Goal: Information Seeking & Learning: Learn about a topic

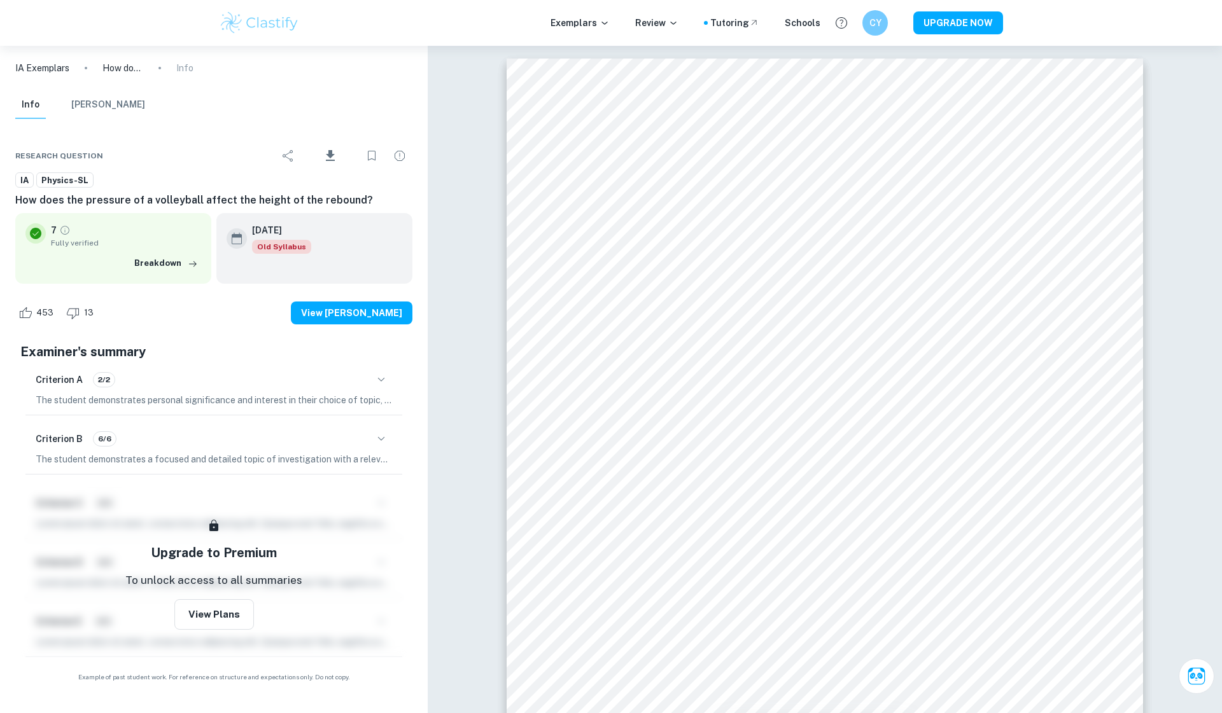
click at [277, 22] on img at bounding box center [259, 22] width 81 height 25
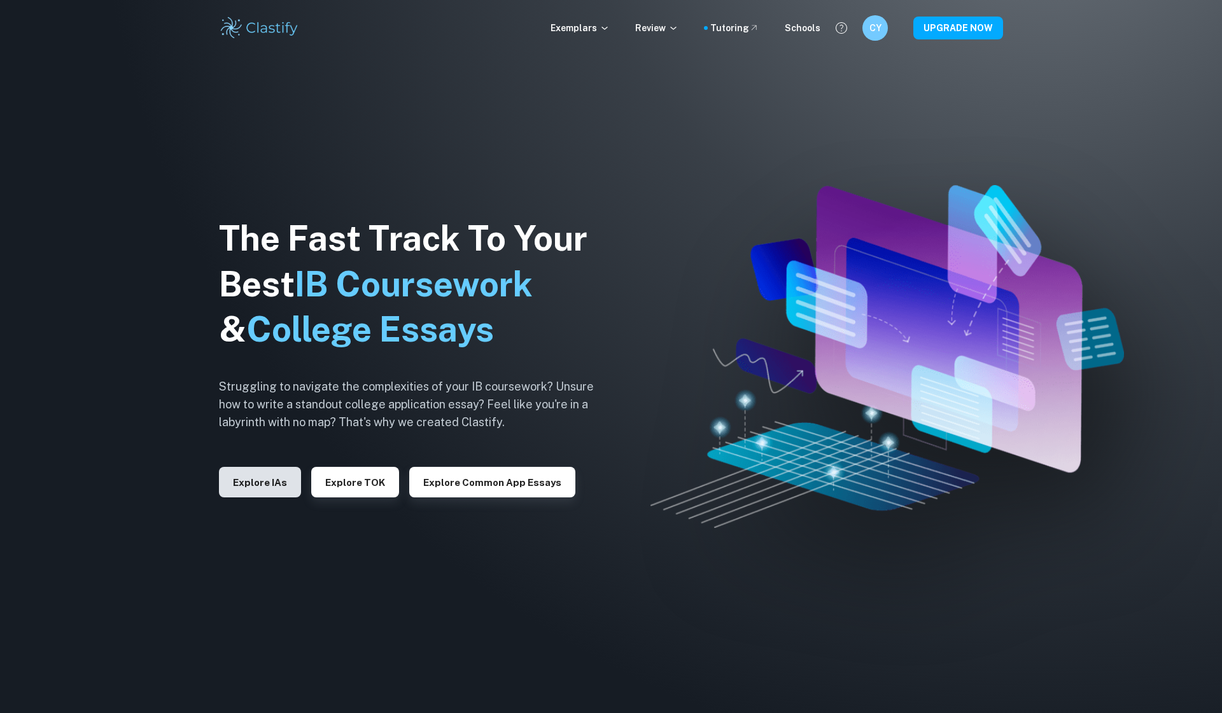
click at [258, 470] on button "Explore IAs" at bounding box center [260, 482] width 82 height 31
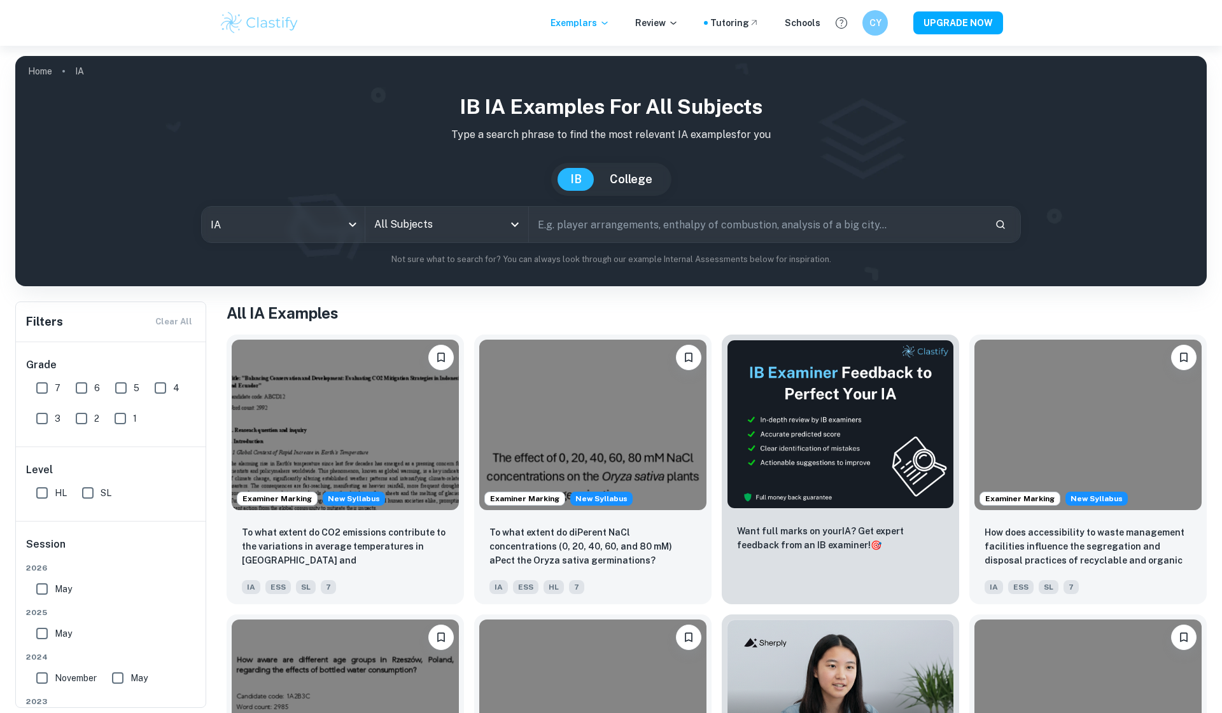
click at [574, 229] on input "text" at bounding box center [757, 225] width 456 height 36
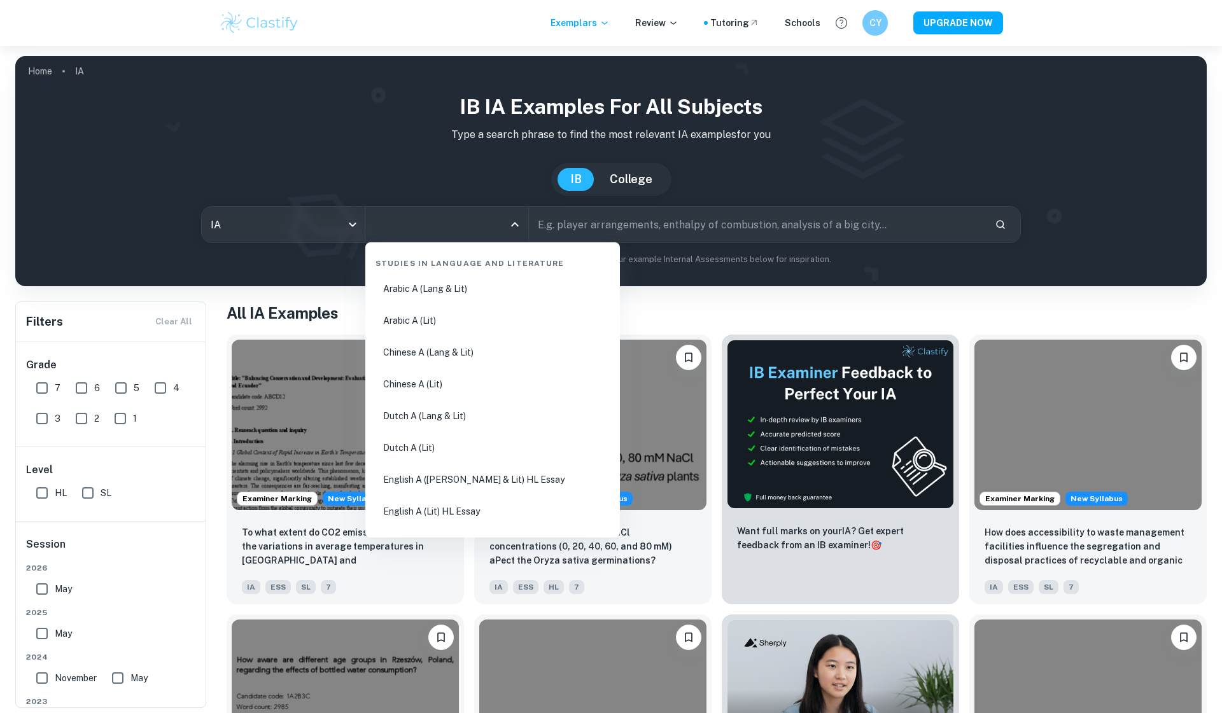
click at [453, 228] on input "All Subjects" at bounding box center [437, 225] width 132 height 24
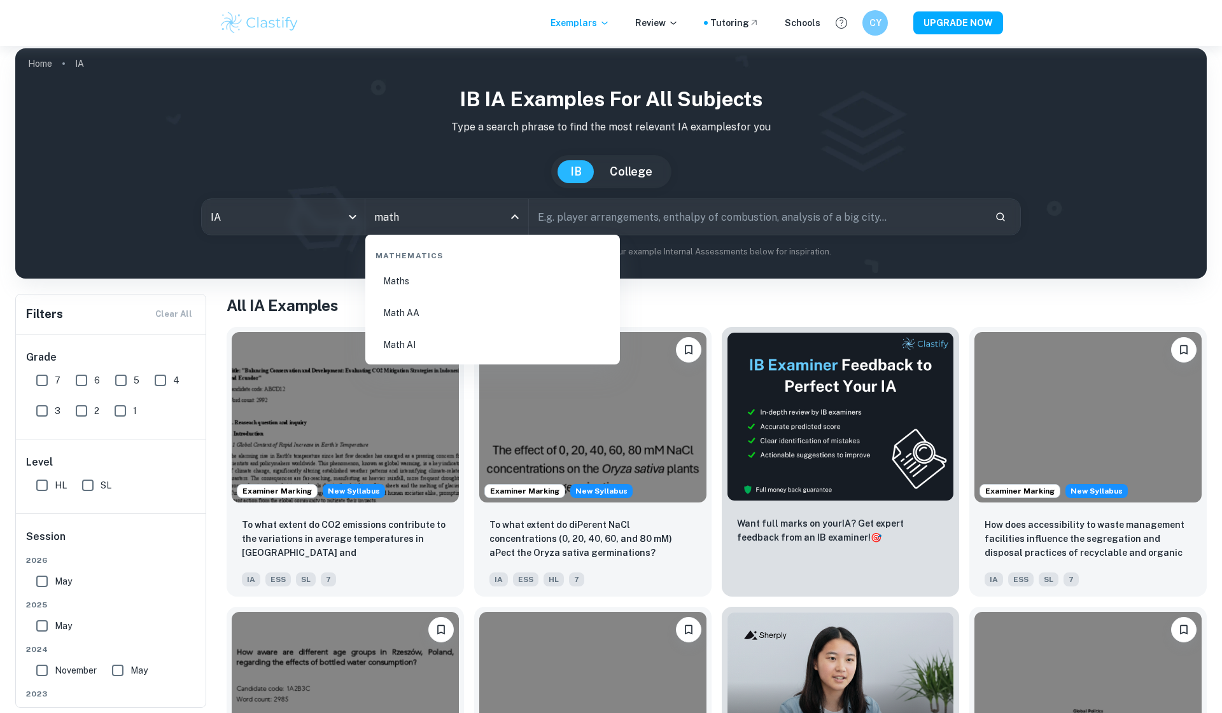
scroll to position [9, 0]
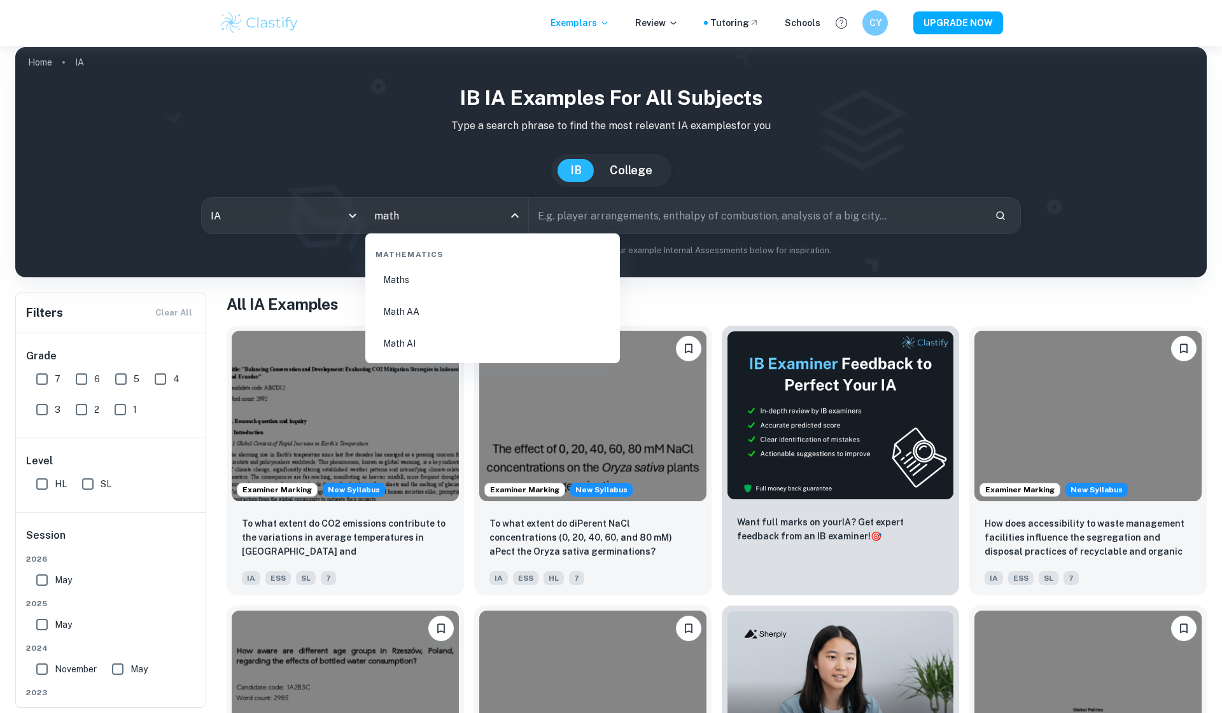
click at [409, 300] on li "Math AA" at bounding box center [492, 311] width 244 height 29
type input "Math AA"
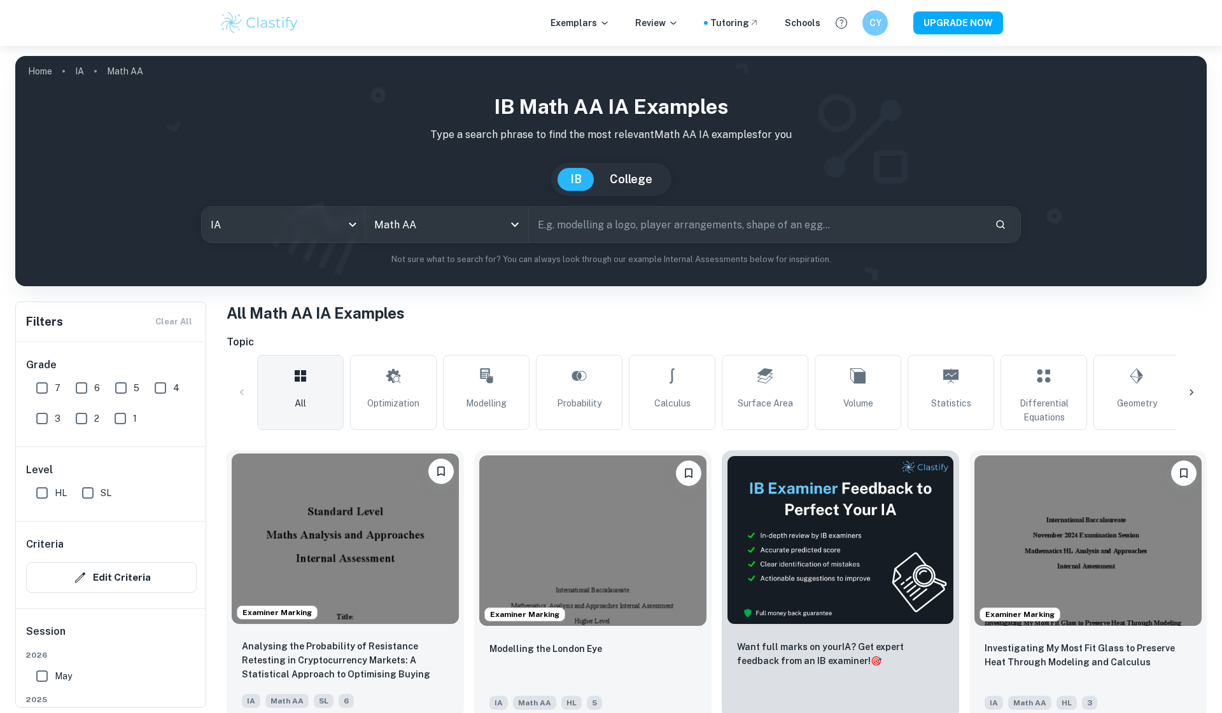
click at [376, 543] on img at bounding box center [345, 539] width 227 height 171
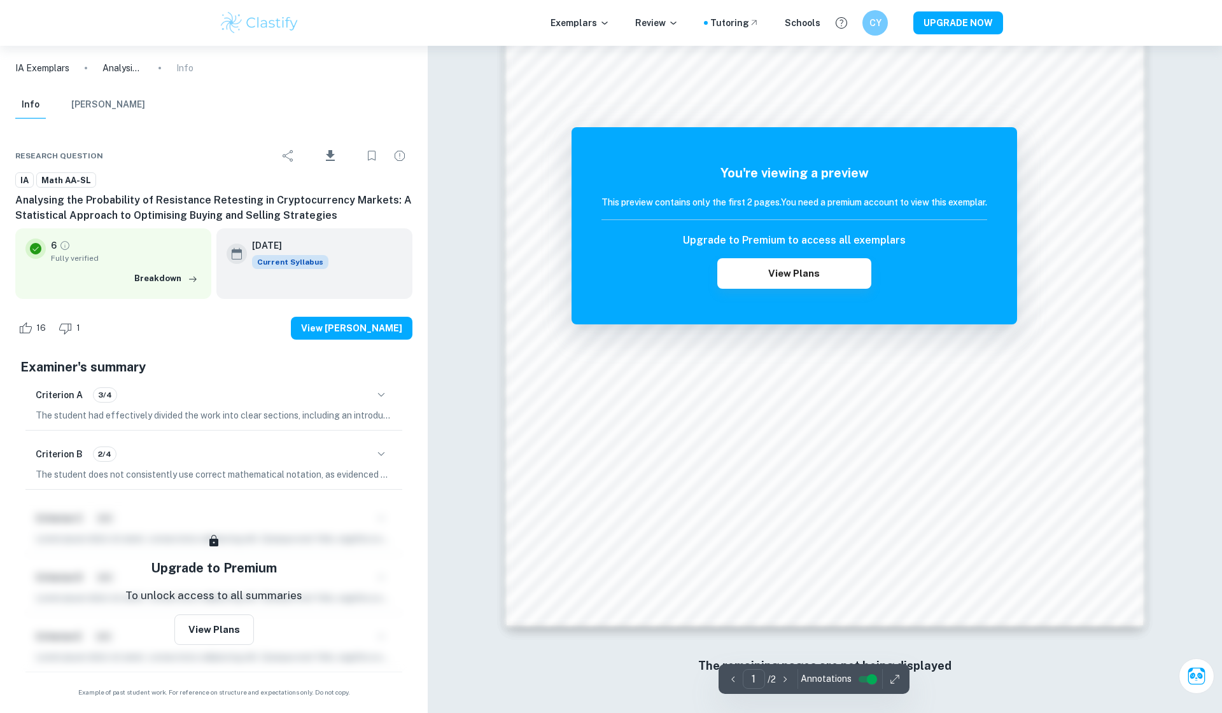
scroll to position [1239, 0]
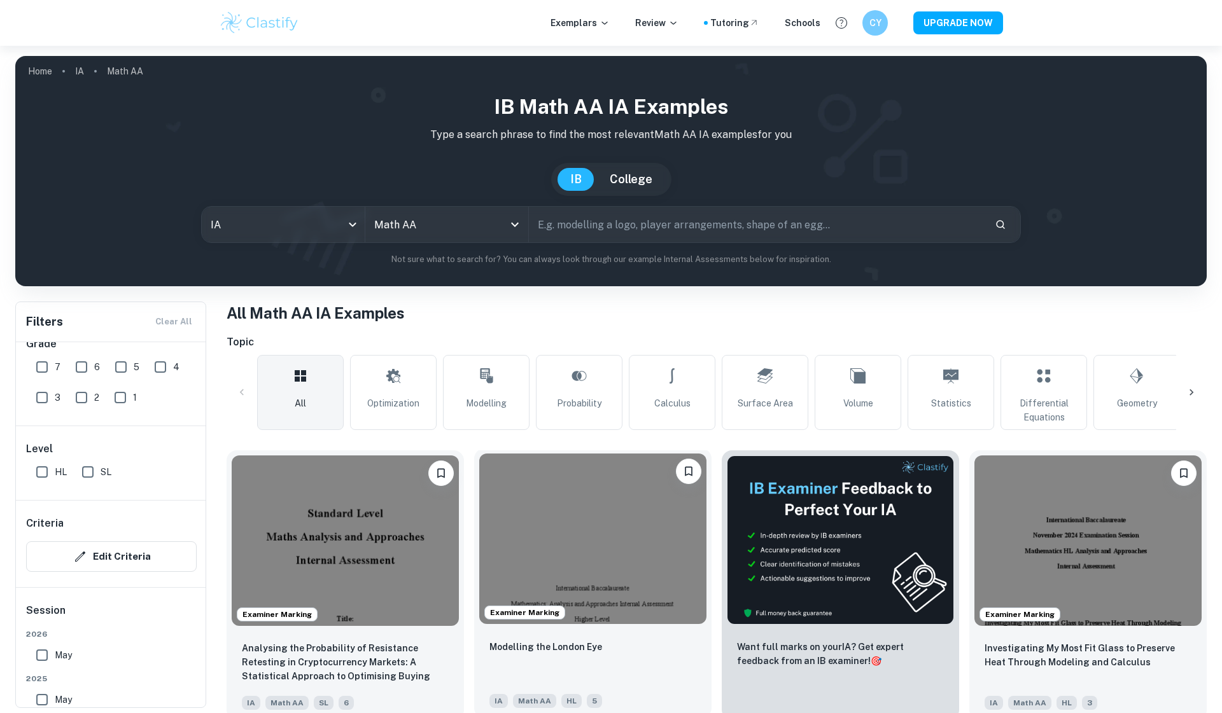
click at [587, 603] on img at bounding box center [592, 539] width 227 height 171
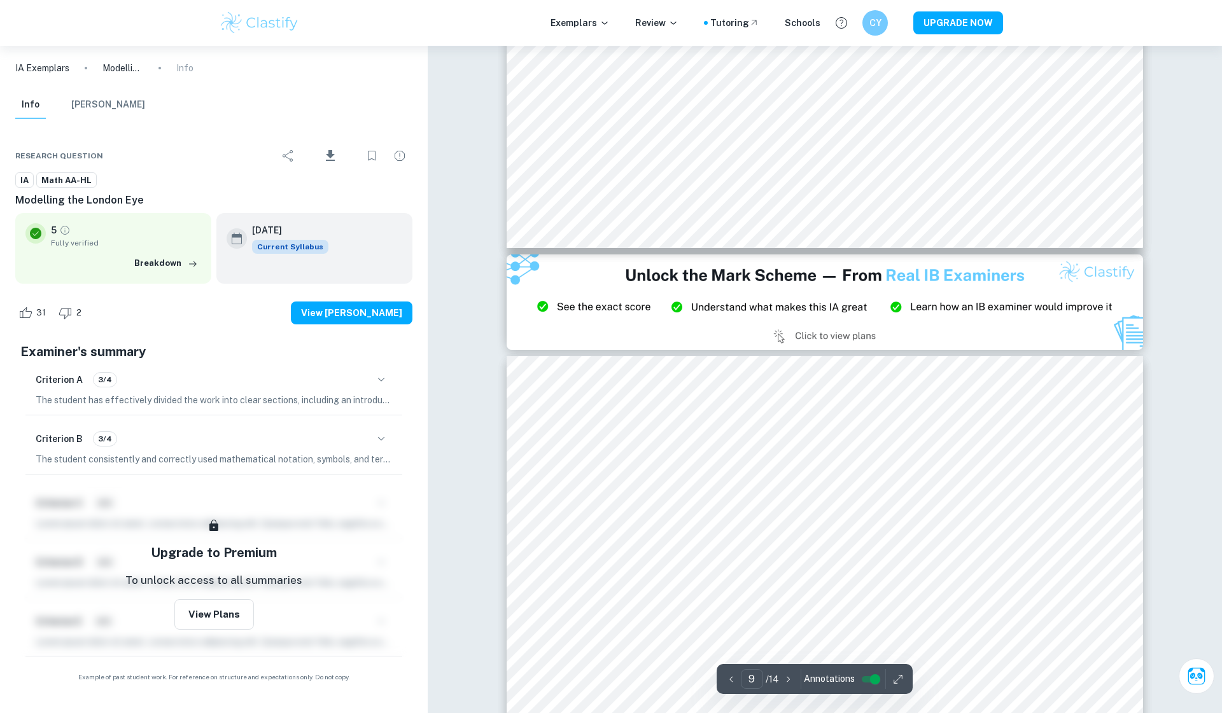
scroll to position [7493, 0]
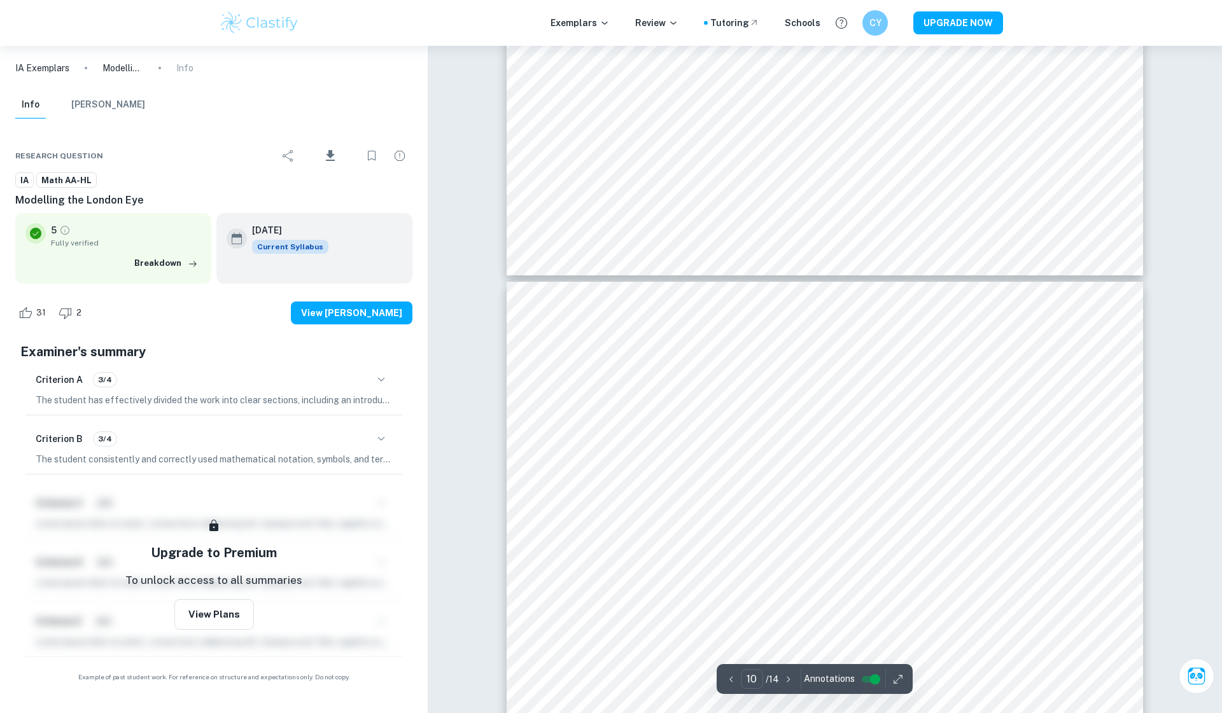
type input "9"
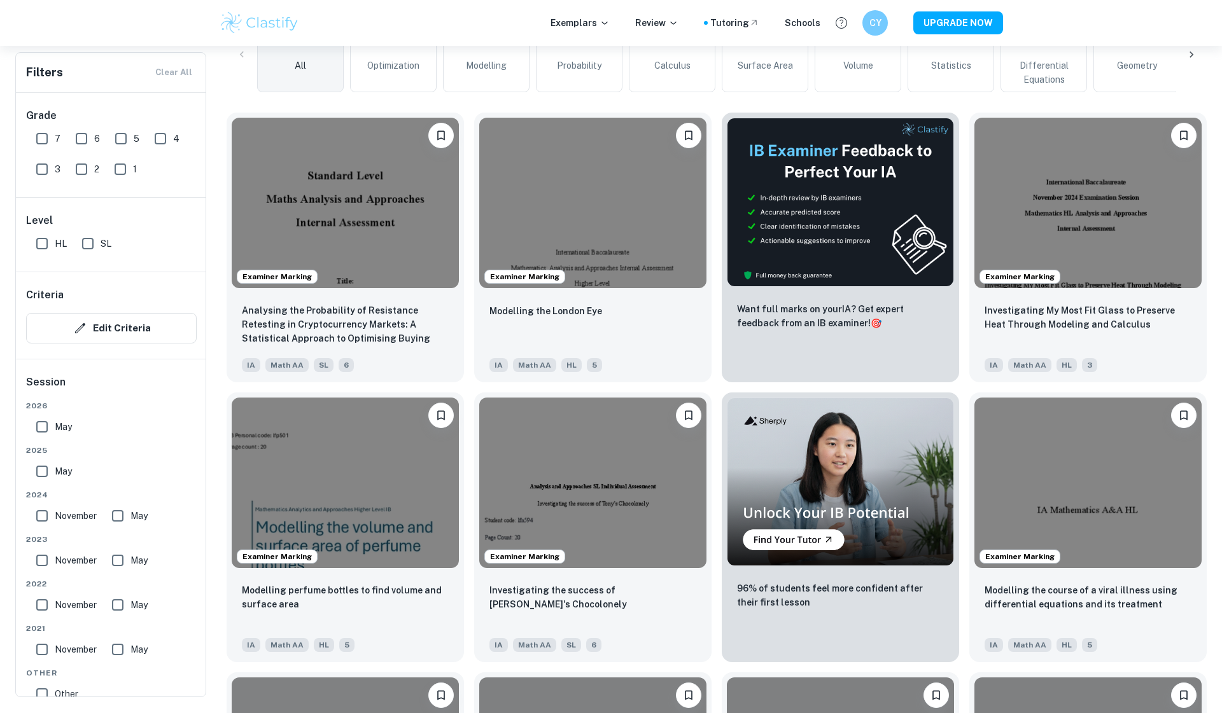
scroll to position [364, 0]
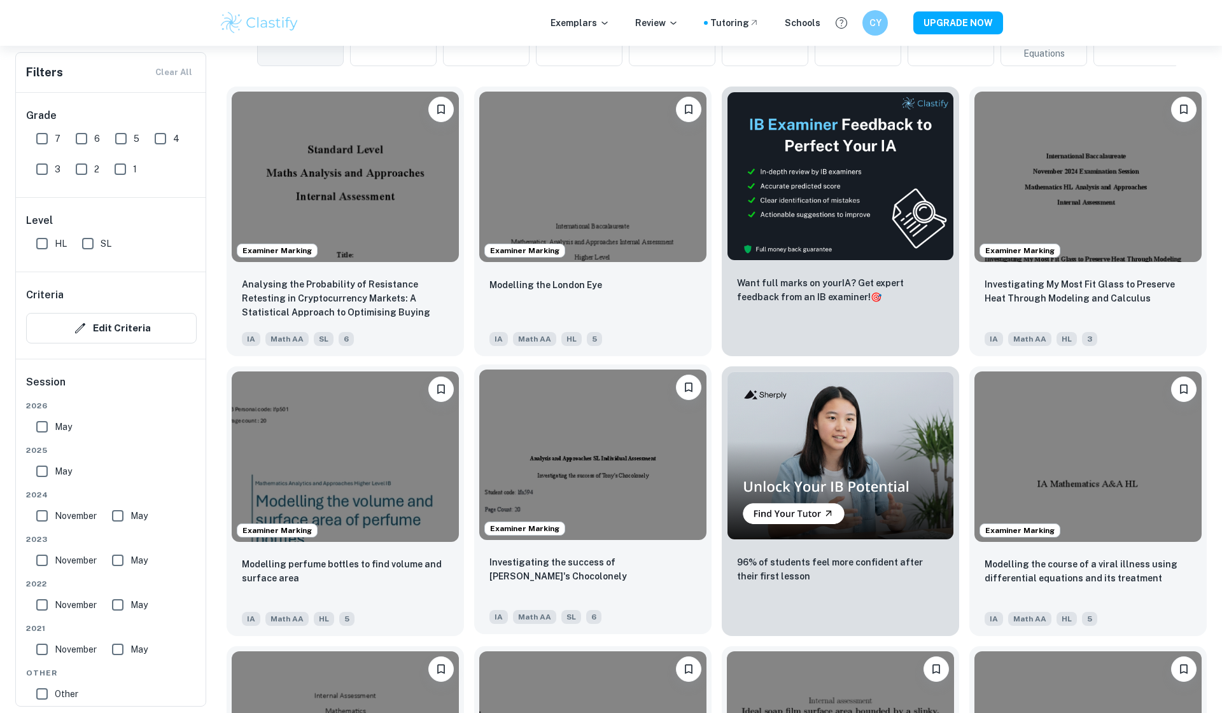
click at [556, 440] on img at bounding box center [592, 455] width 227 height 171
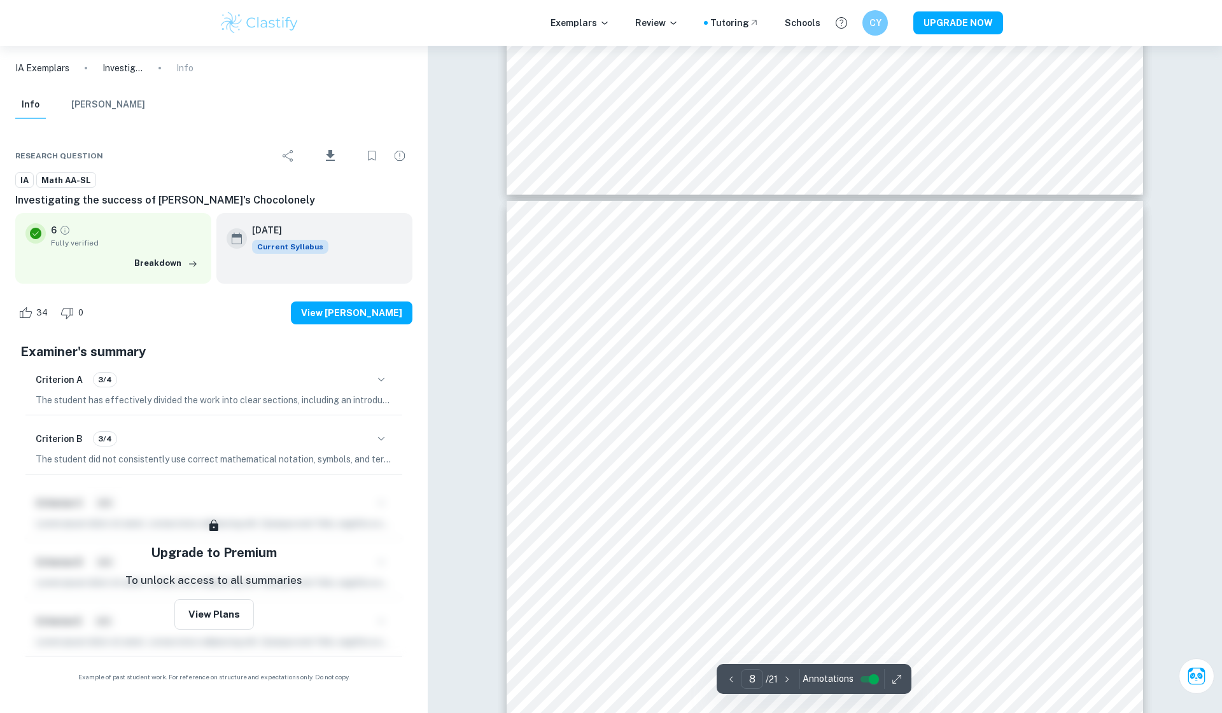
scroll to position [6437, 0]
type input "9"
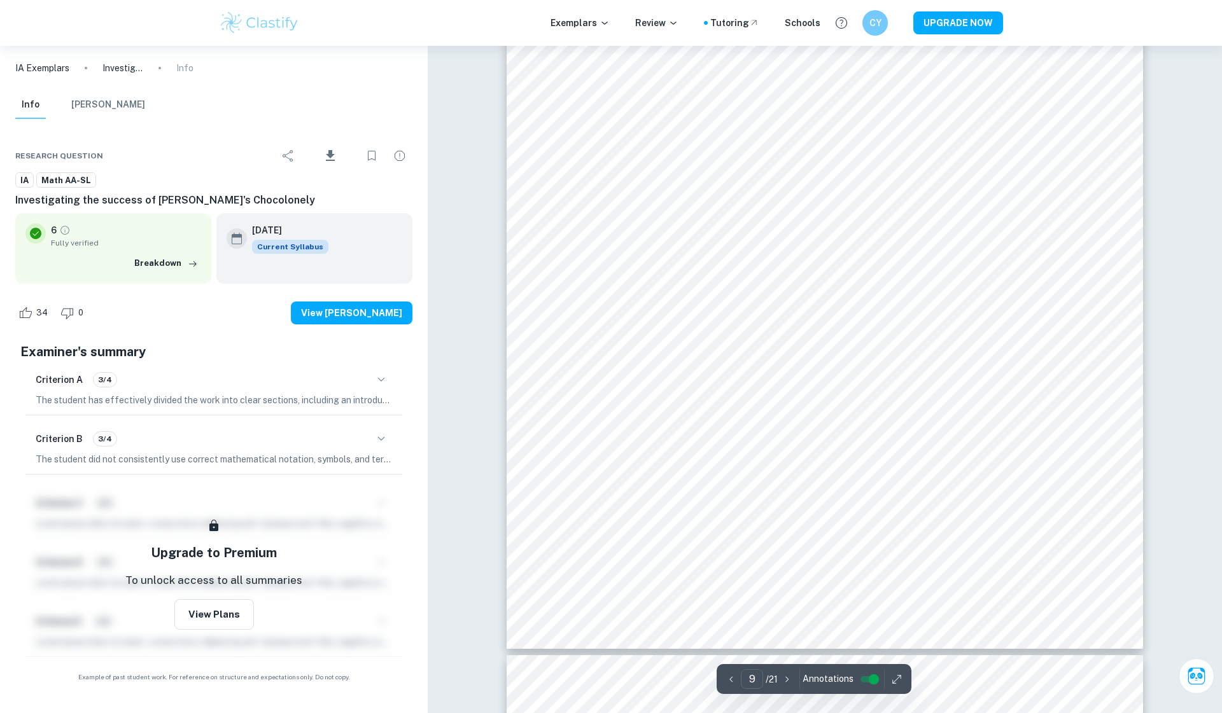
scroll to position [7896, 0]
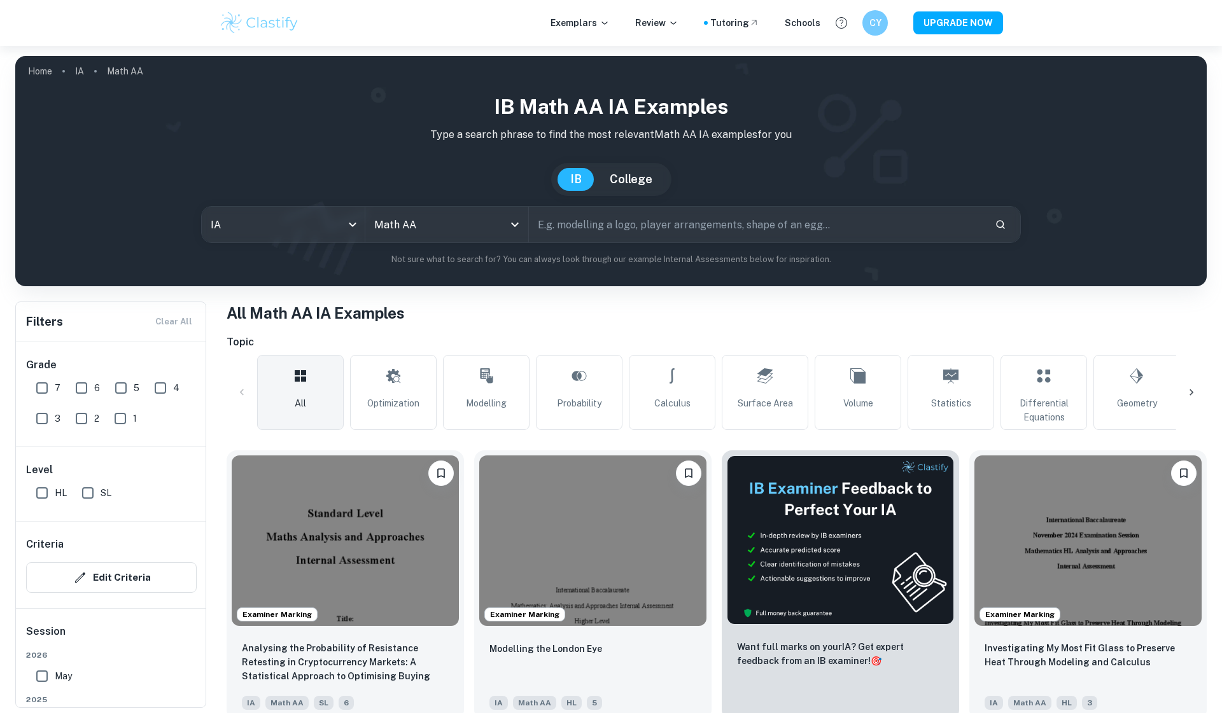
click at [566, 231] on input "text" at bounding box center [757, 225] width 456 height 36
click at [91, 490] on input "SL" at bounding box center [87, 492] width 25 height 25
checkbox input "true"
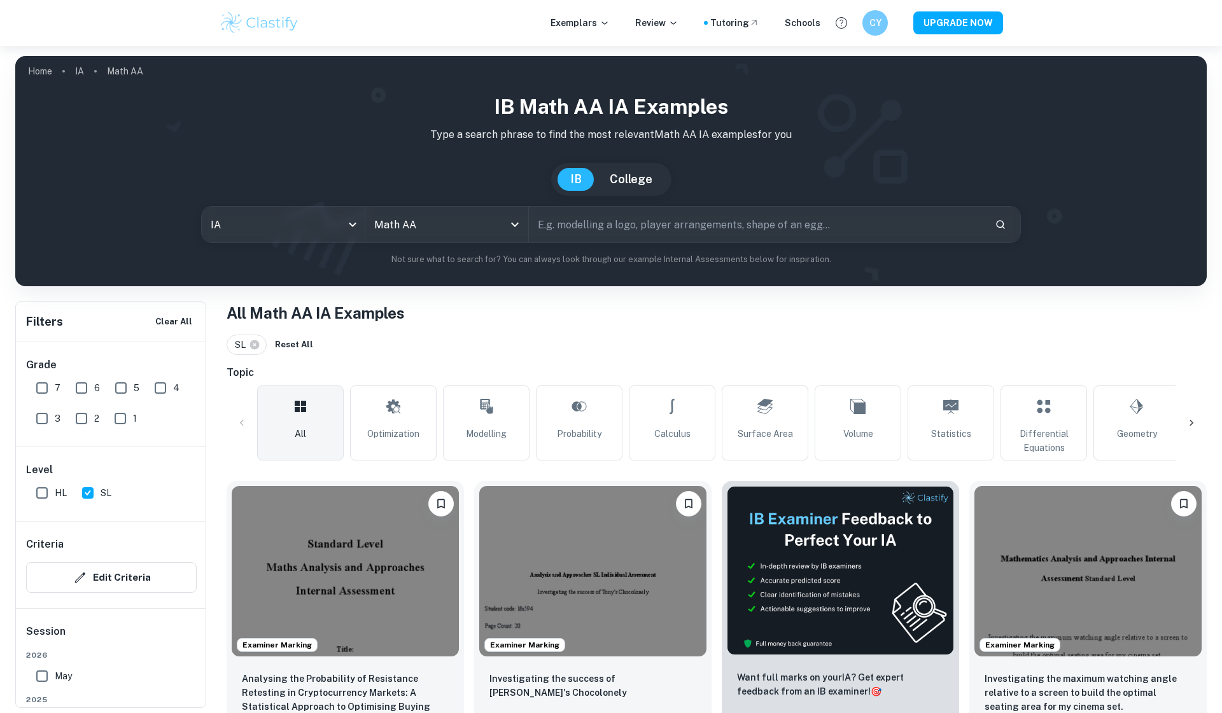
click at [34, 385] on input "7" at bounding box center [41, 387] width 25 height 25
checkbox input "true"
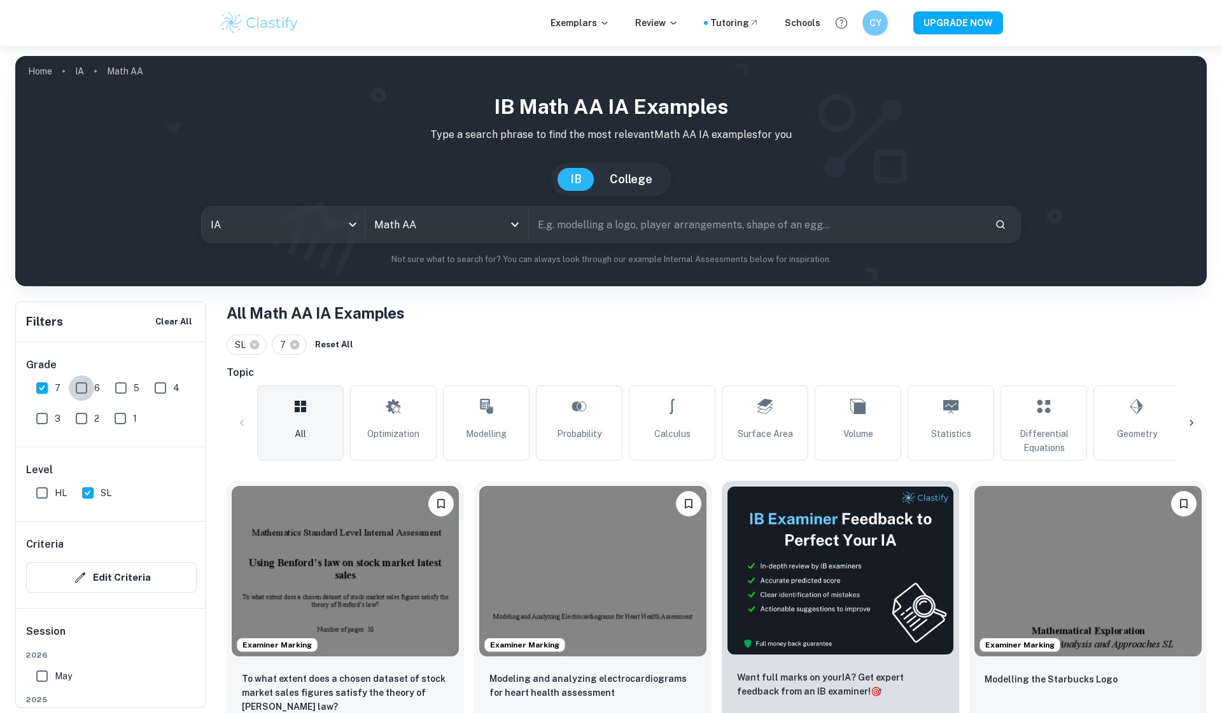
click at [73, 384] on input "6" at bounding box center [81, 387] width 25 height 25
checkbox input "true"
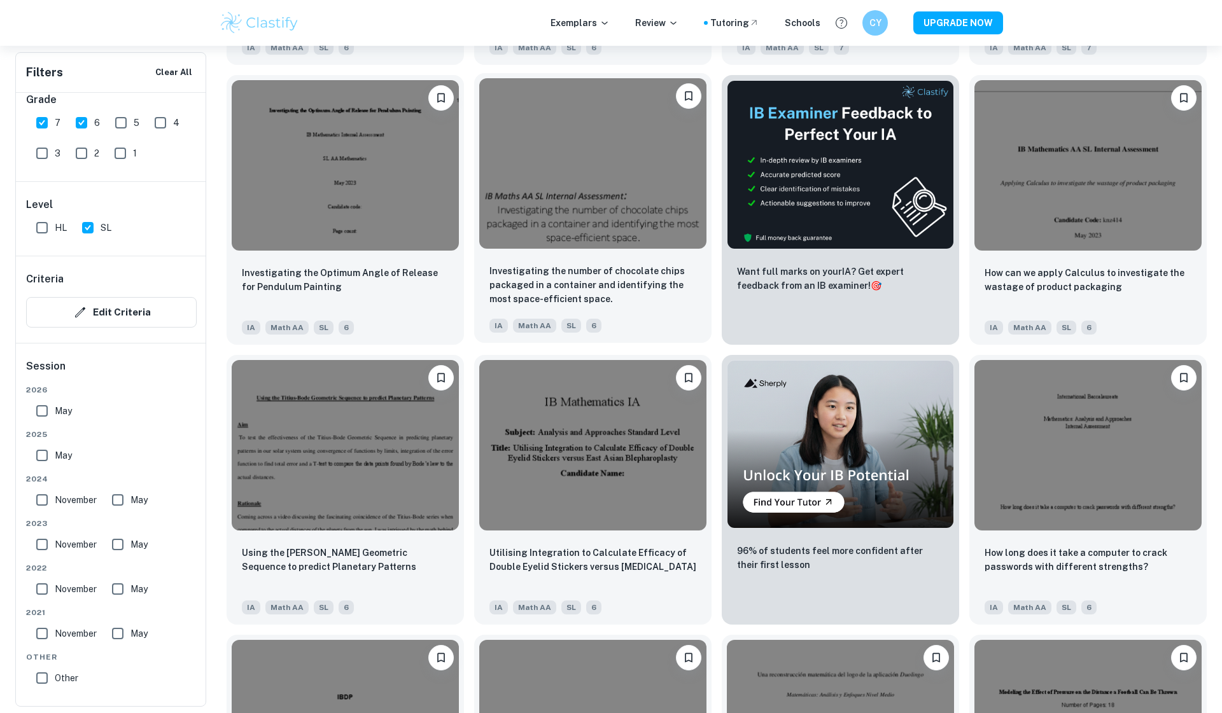
scroll to position [6016, 0]
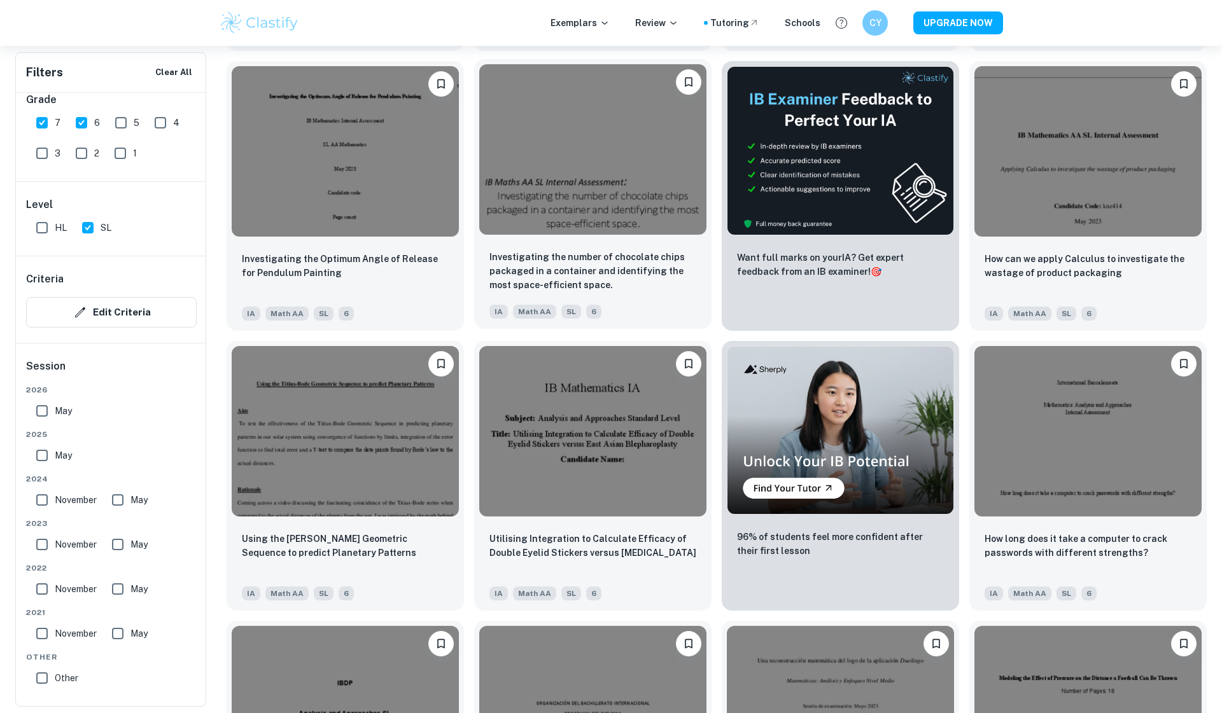
click at [566, 215] on img at bounding box center [592, 149] width 227 height 171
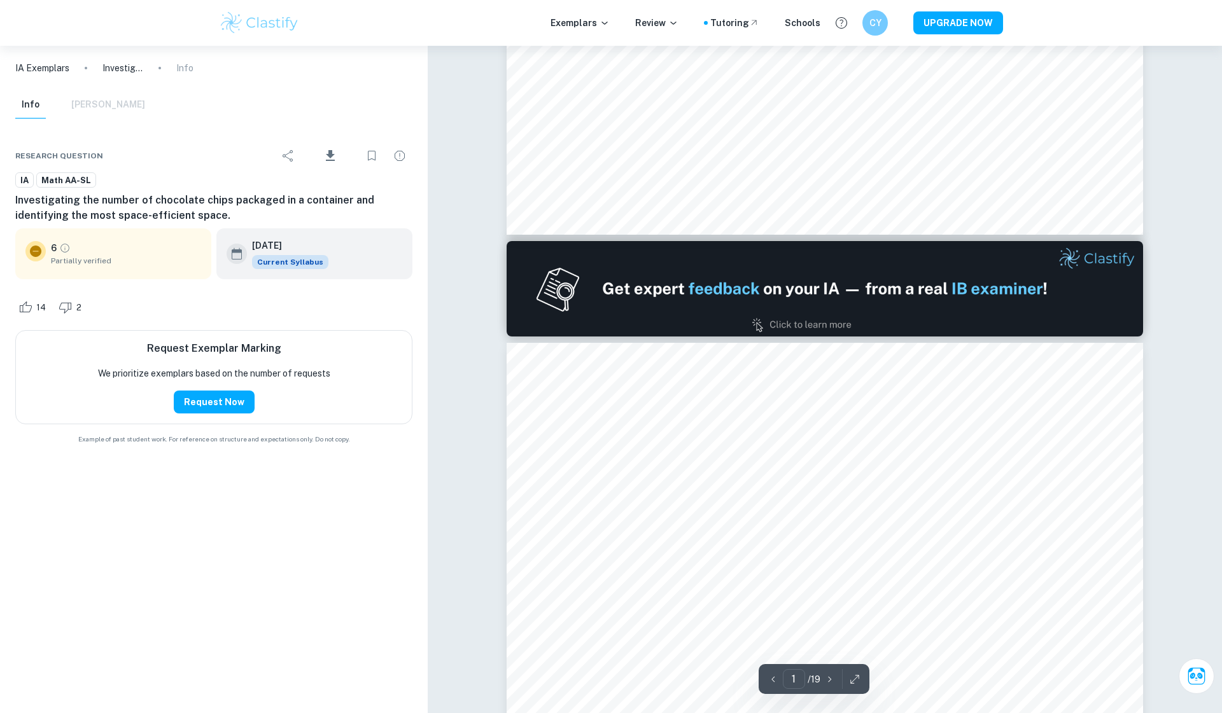
type input "2"
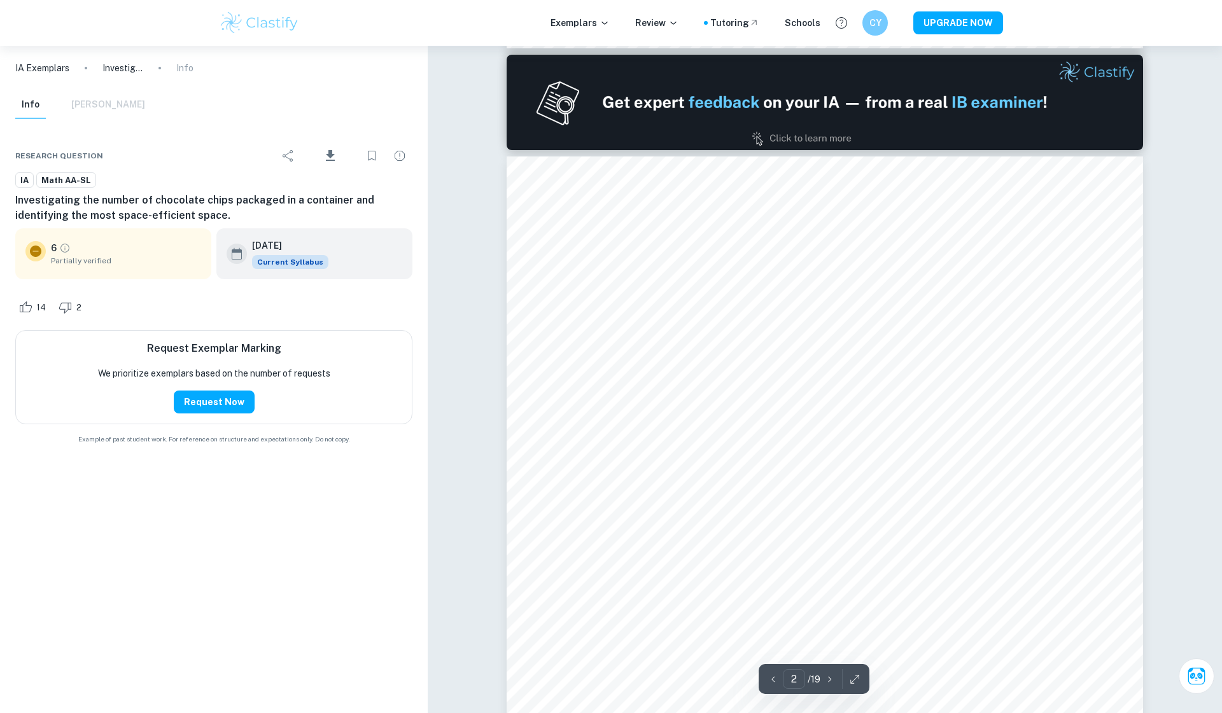
scroll to position [1033, 0]
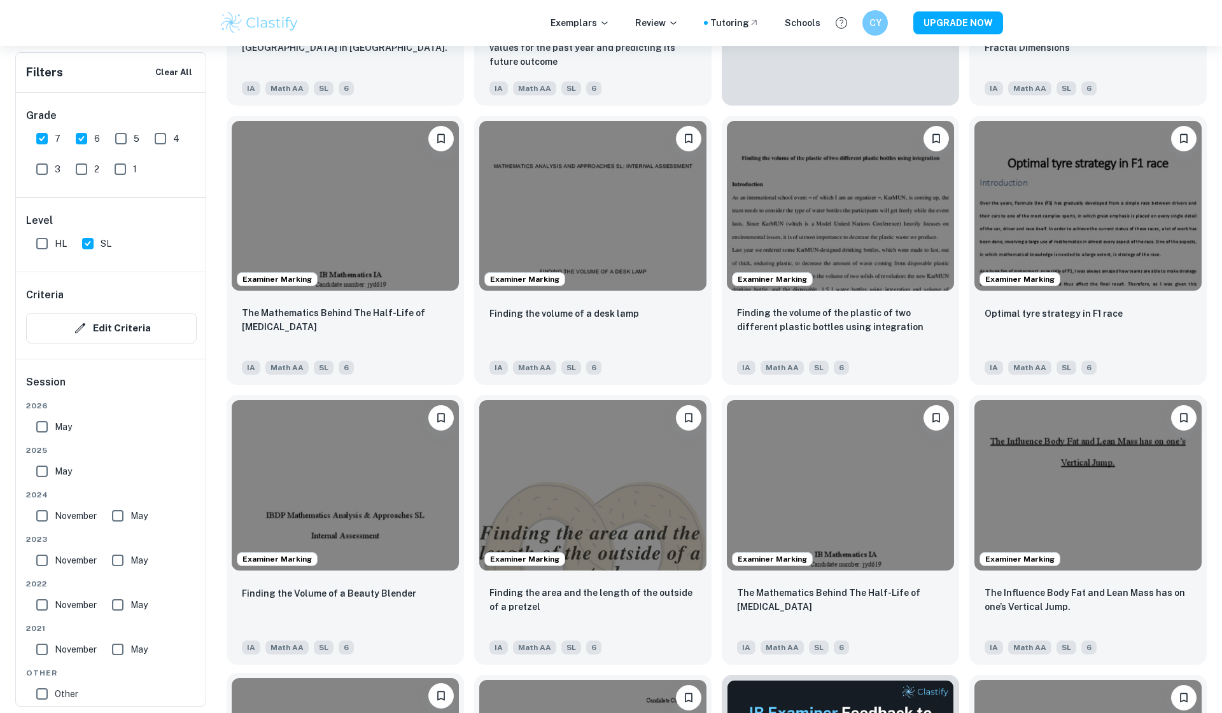
scroll to position [3162, 0]
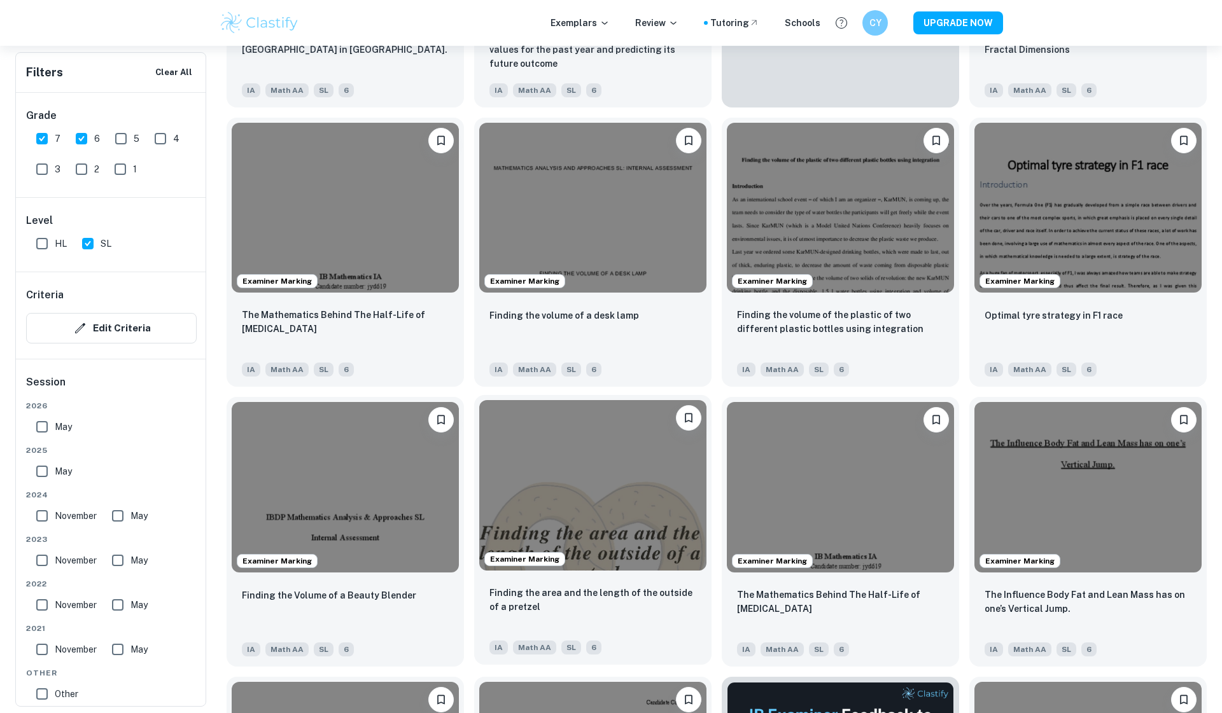
click at [545, 519] on img at bounding box center [592, 485] width 227 height 171
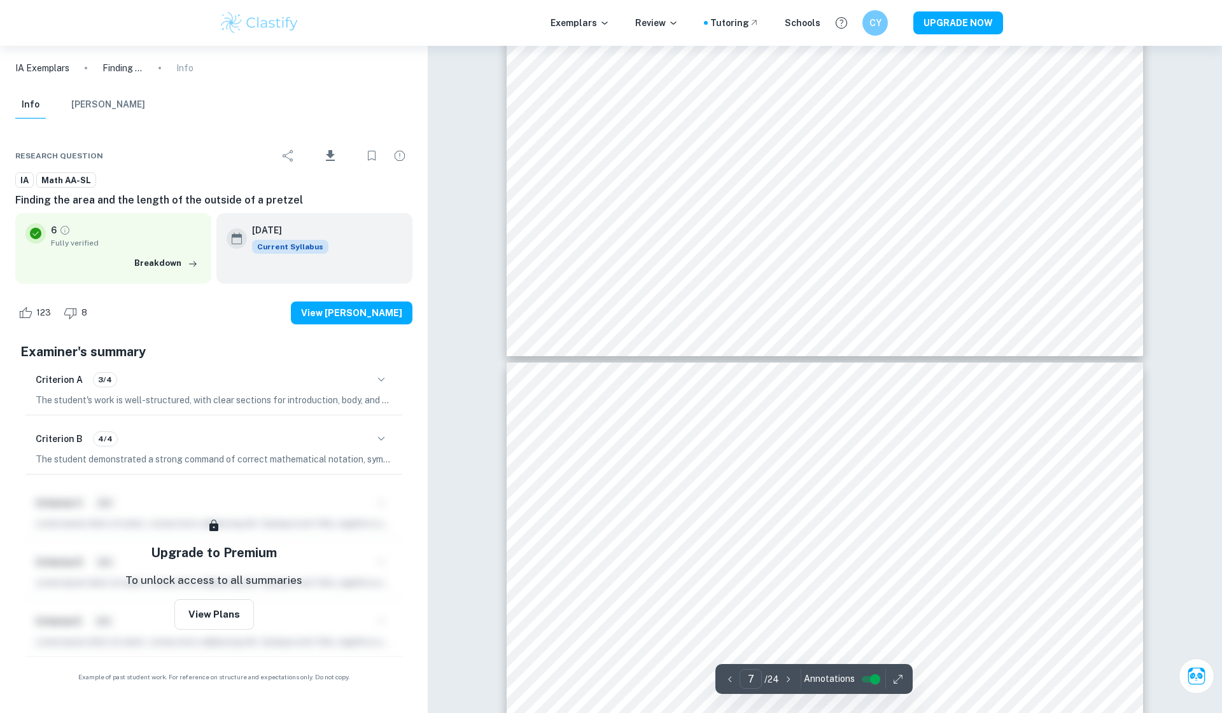
scroll to position [5498, 0]
type input "8"
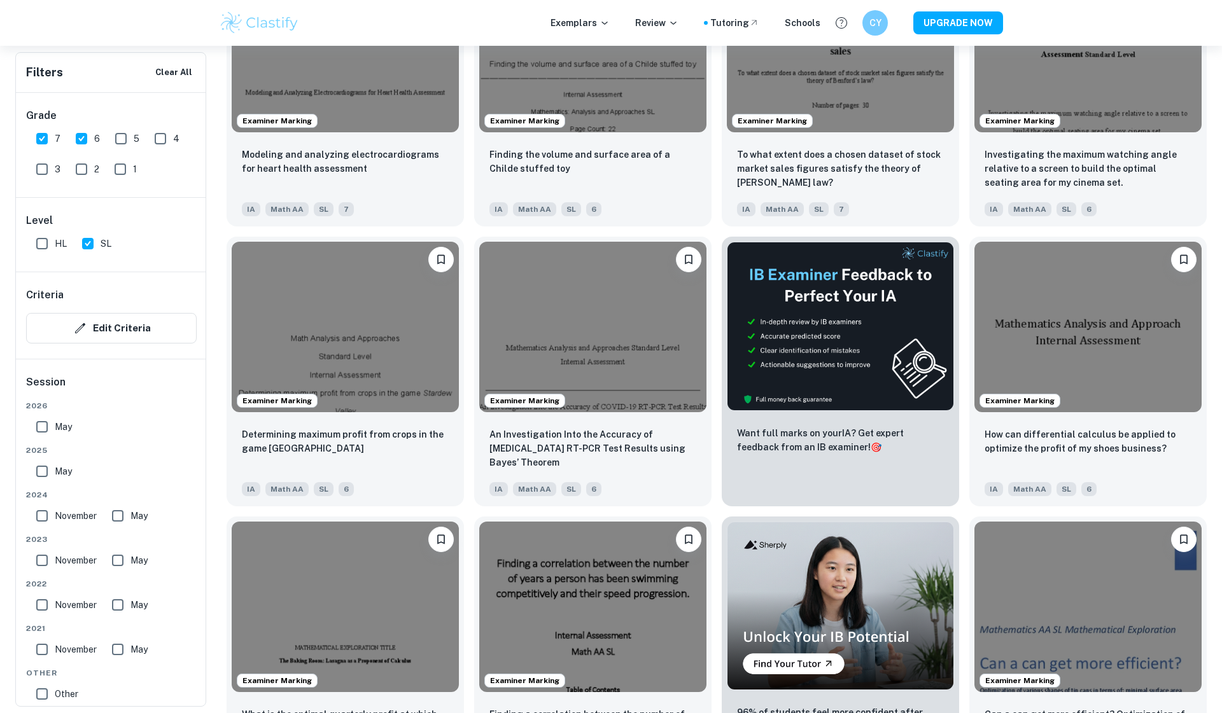
scroll to position [1362, 0]
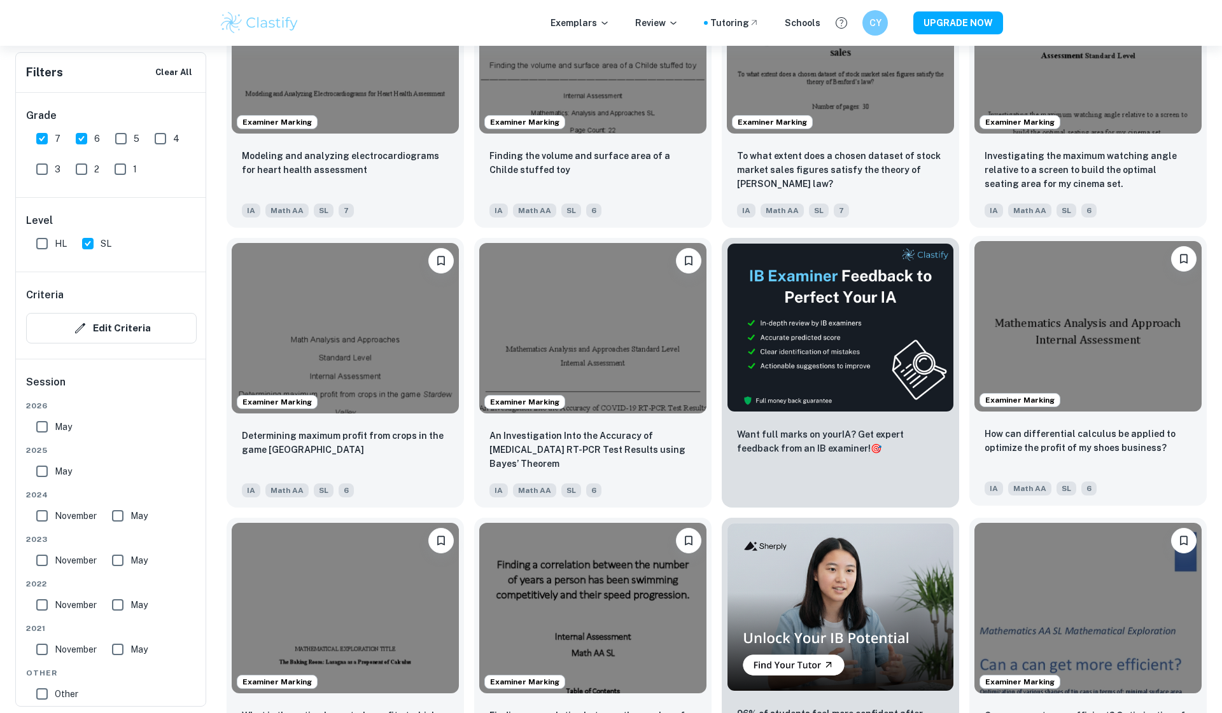
click at [1037, 358] on img at bounding box center [1087, 326] width 227 height 171
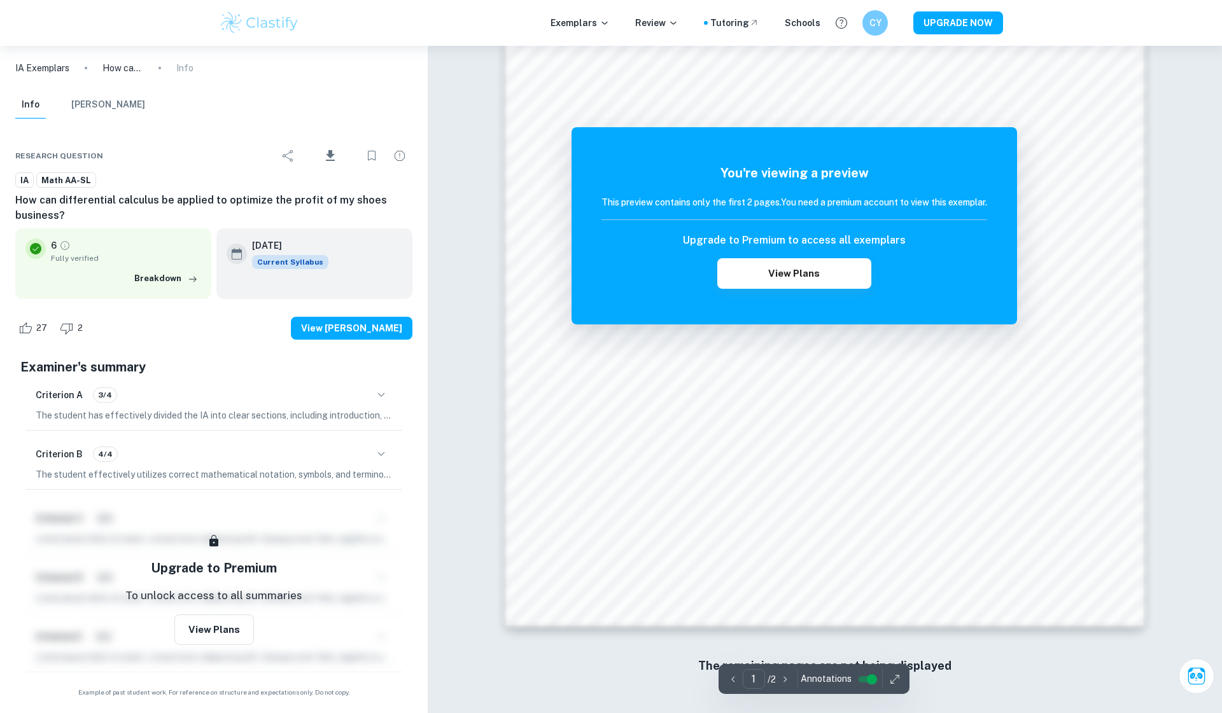
scroll to position [1086, 0]
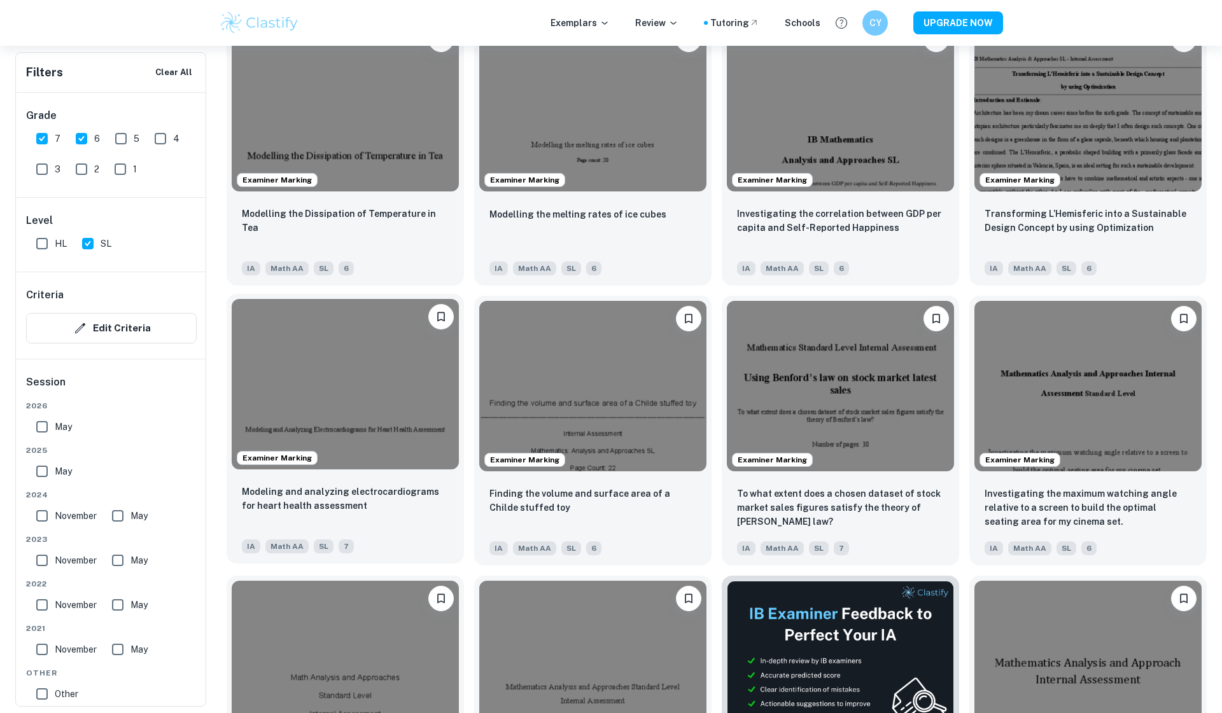
scroll to position [1024, 0]
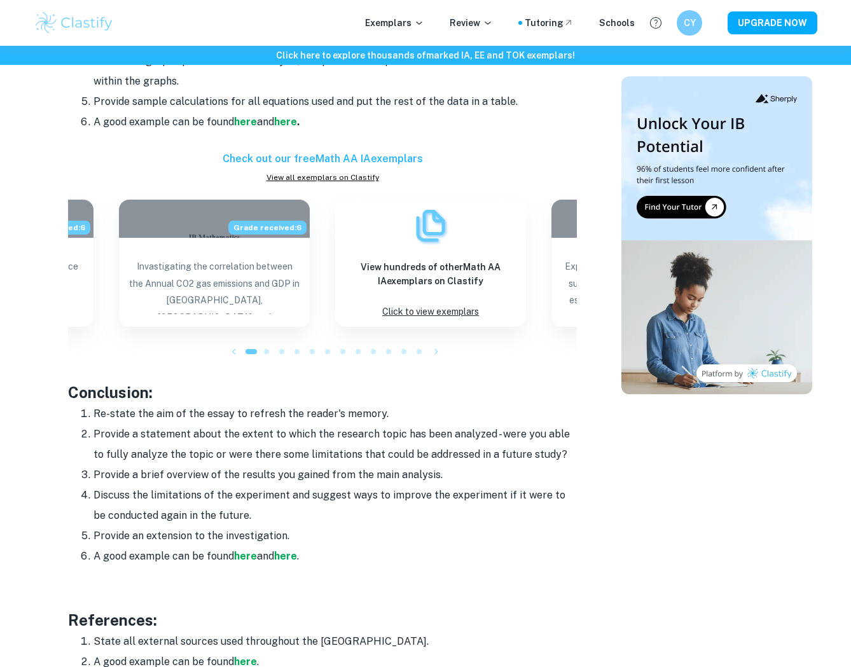
scroll to position [1315, 0]
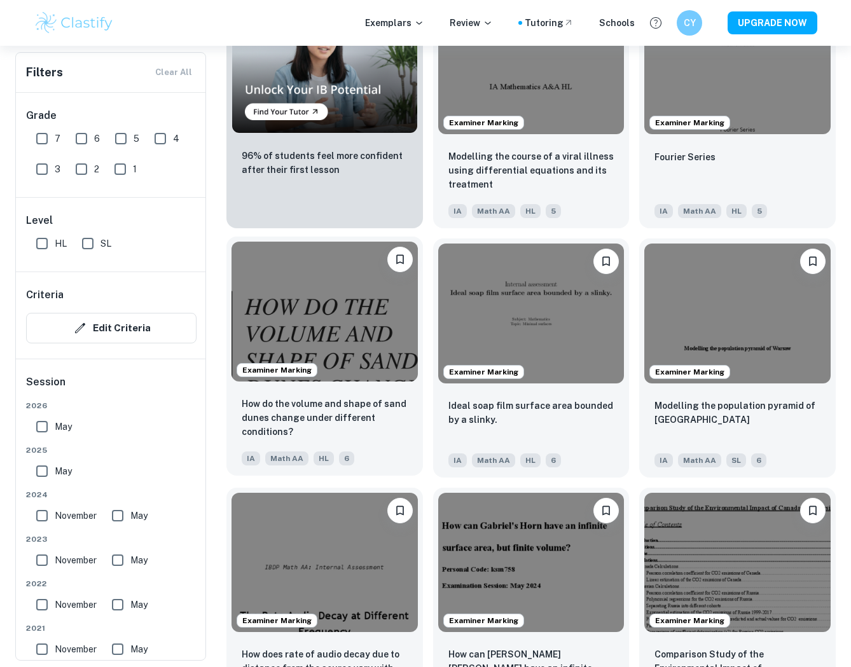
scroll to position [952, 0]
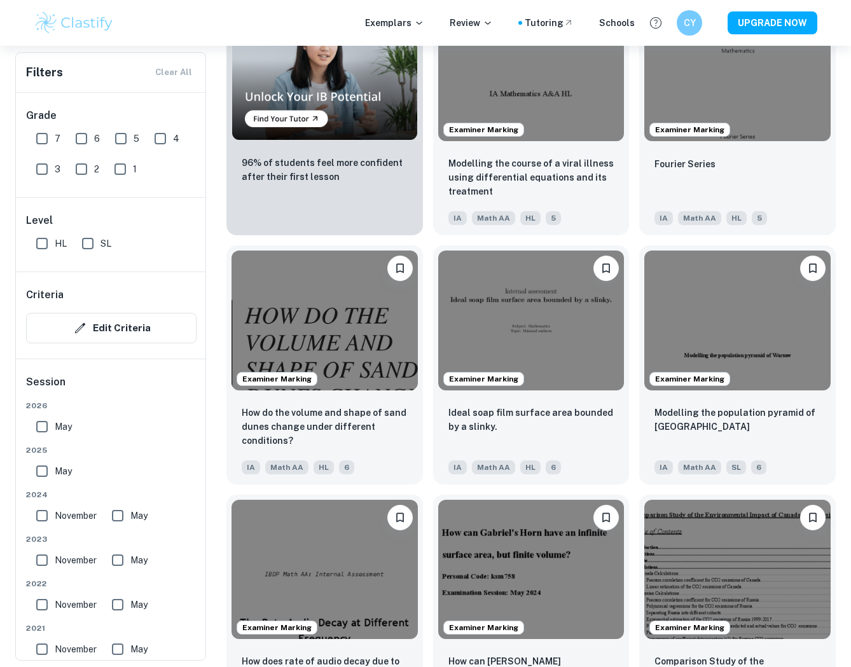
click at [48, 140] on input "7" at bounding box center [41, 138] width 25 height 25
checkbox input "true"
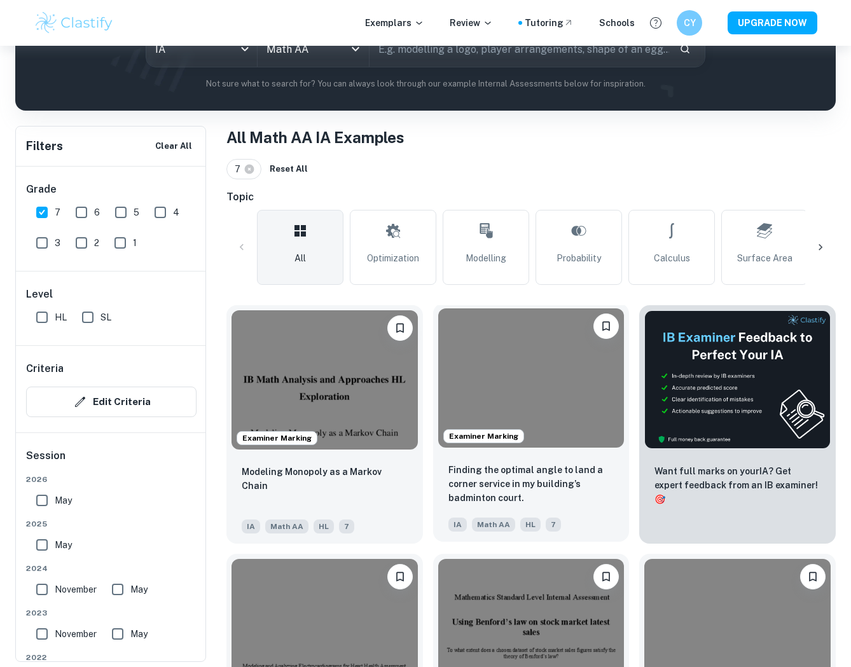
scroll to position [185, 0]
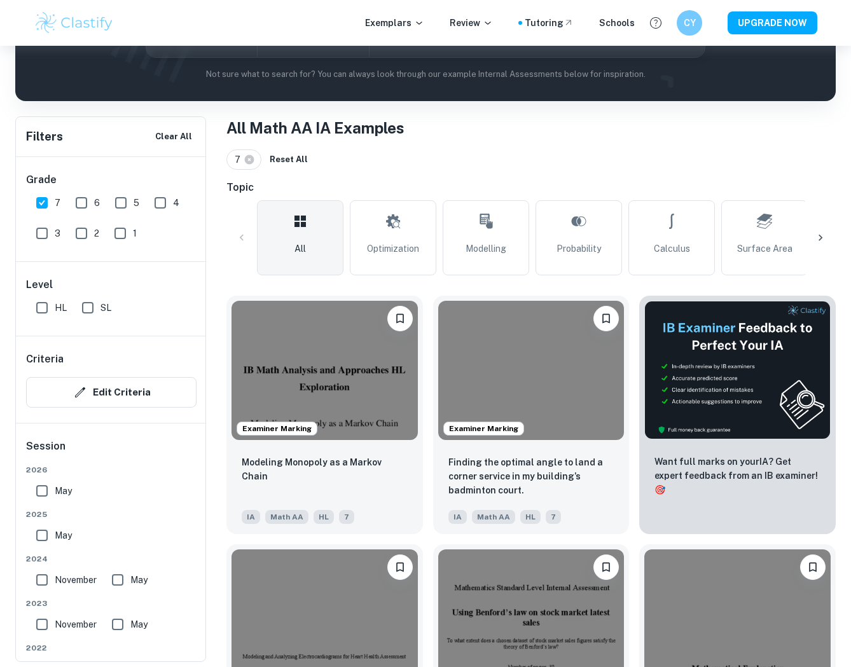
click at [94, 311] on input "SL" at bounding box center [87, 307] width 25 height 25
checkbox input "true"
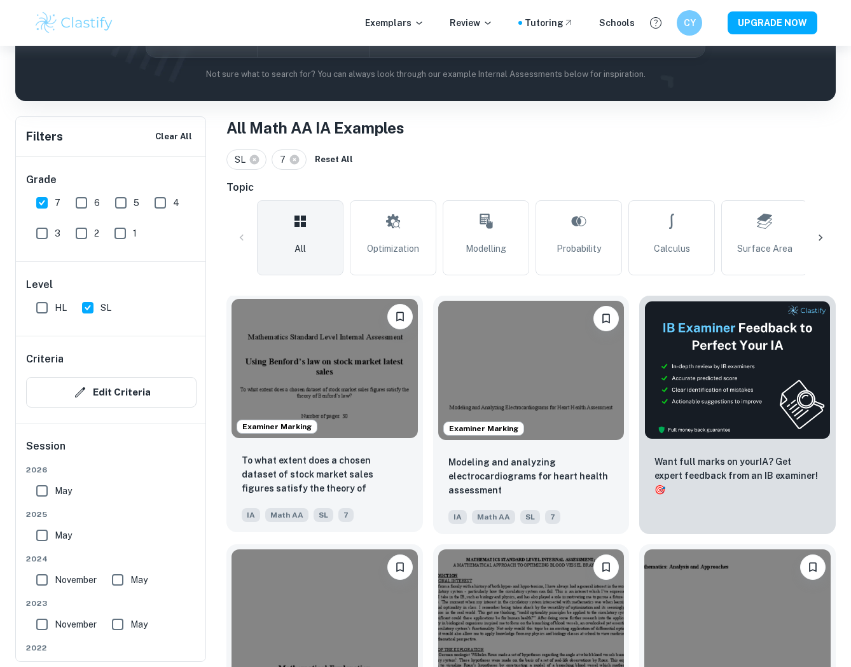
click at [348, 386] on img at bounding box center [325, 368] width 186 height 139
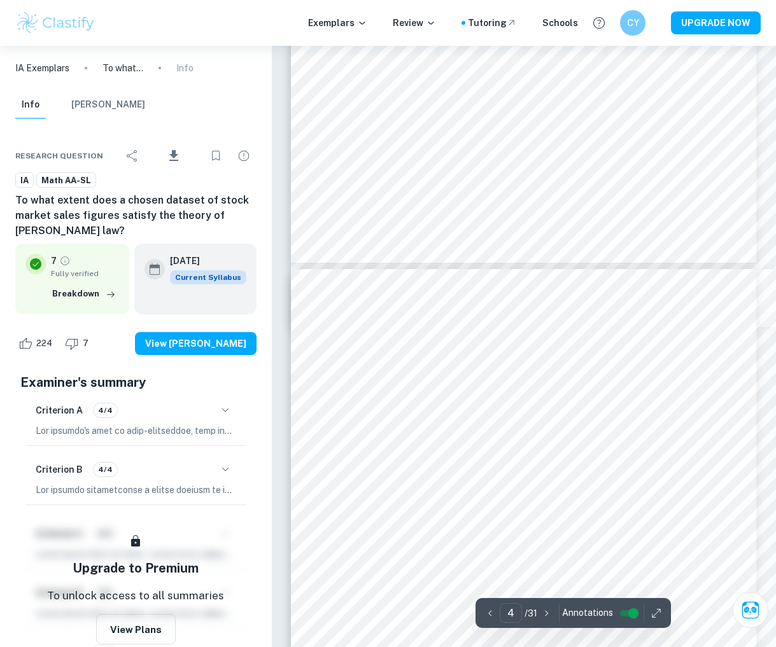
scroll to position [2259, 0]
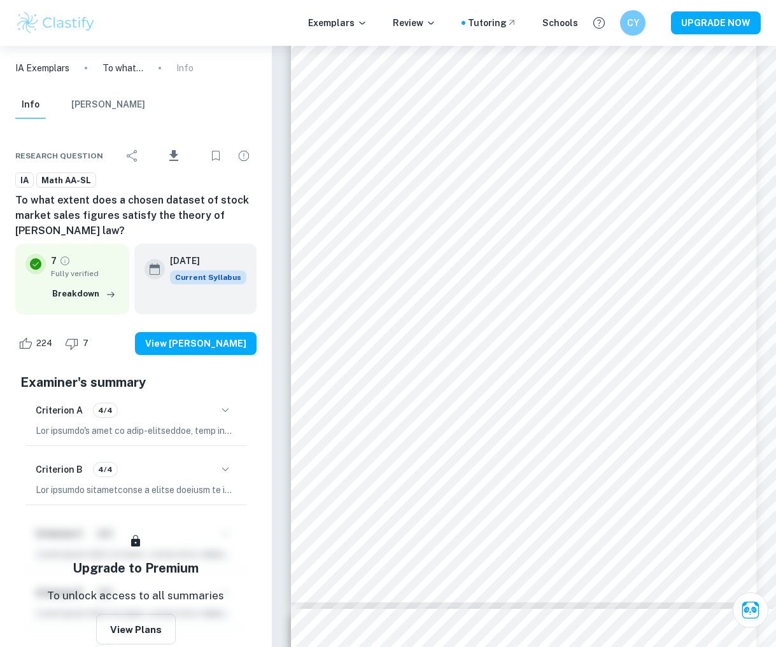
drag, startPoint x: 414, startPoint y: 2, endPoint x: 352, endPoint y: -19, distance: 64.6
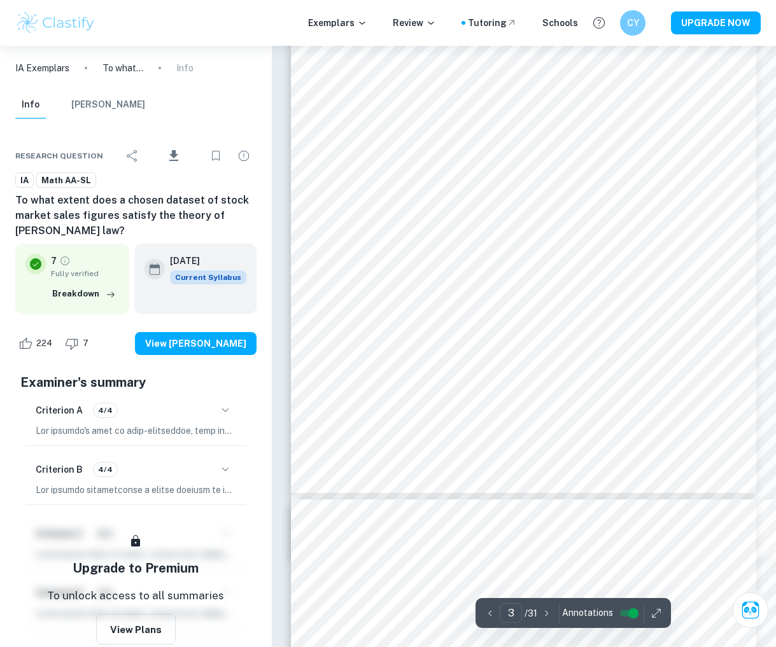
scroll to position [1704, 1]
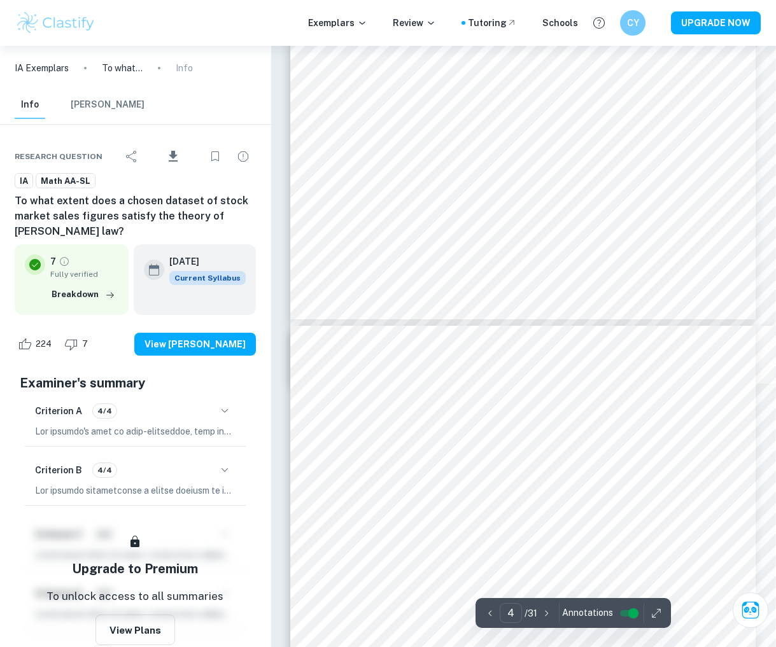
type input "5"
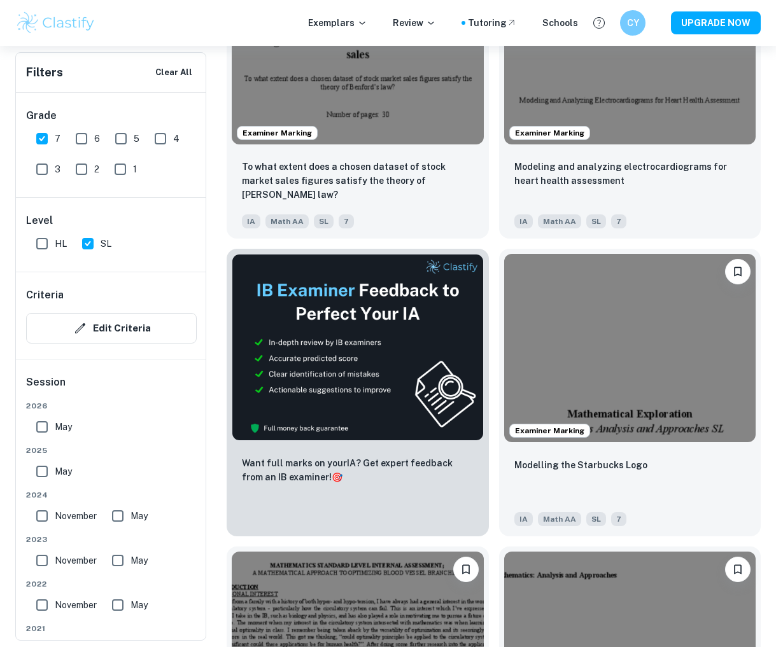
scroll to position [530, 0]
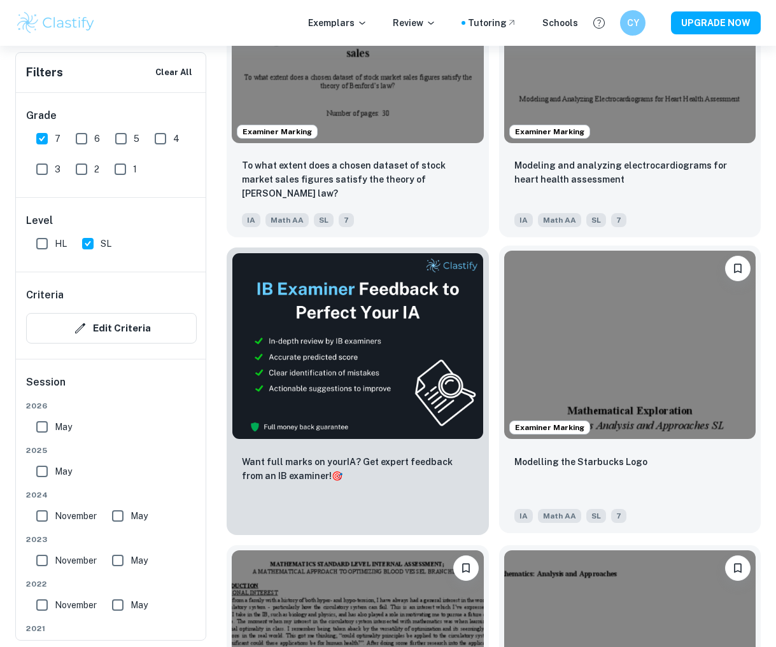
click at [594, 313] on img at bounding box center [630, 345] width 252 height 189
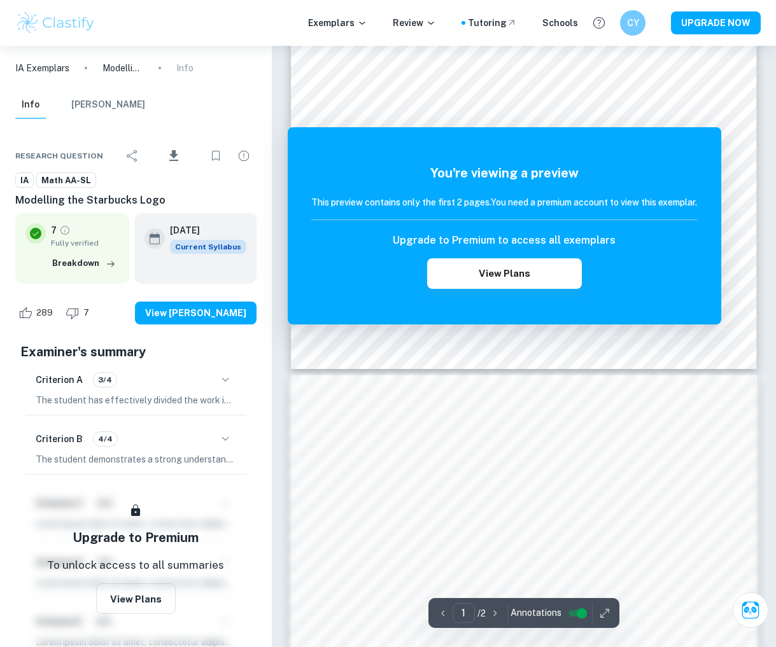
scroll to position [357, 0]
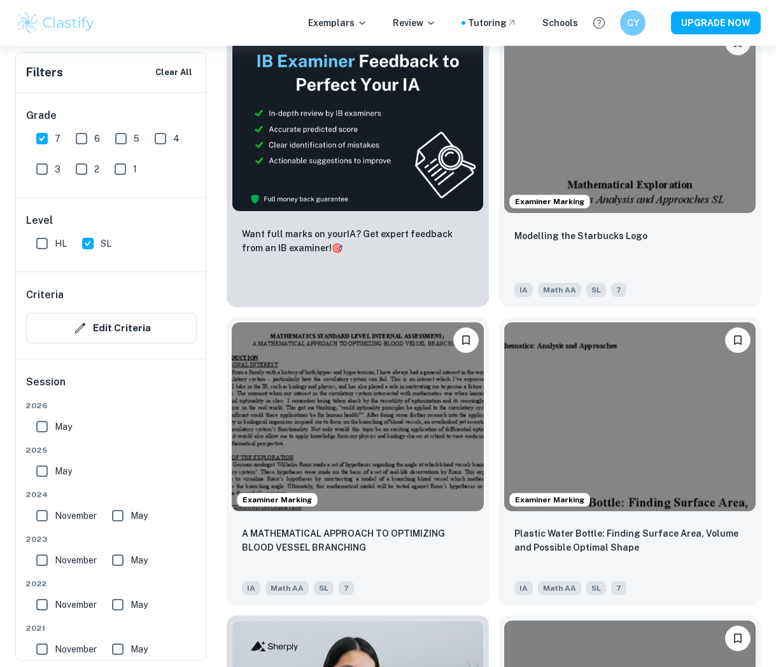
scroll to position [759, 0]
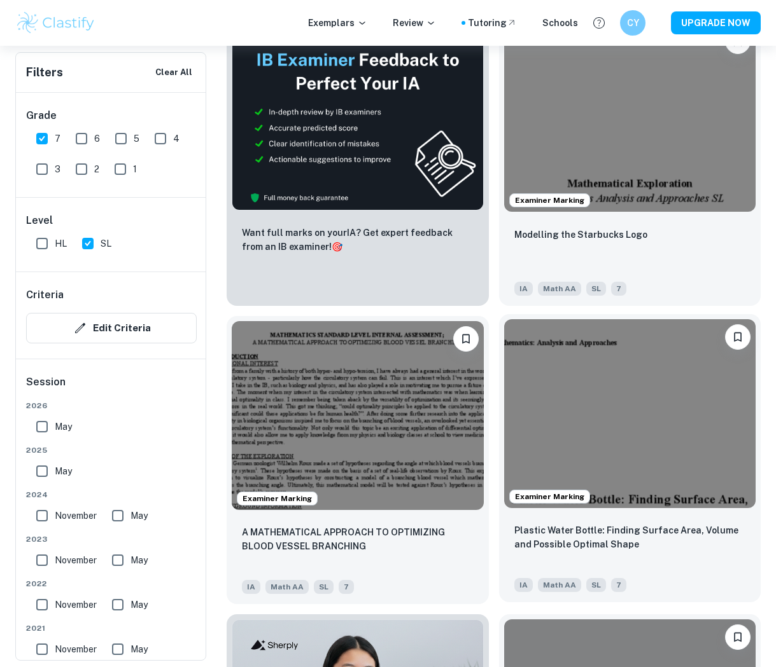
click at [549, 421] on img at bounding box center [630, 413] width 252 height 189
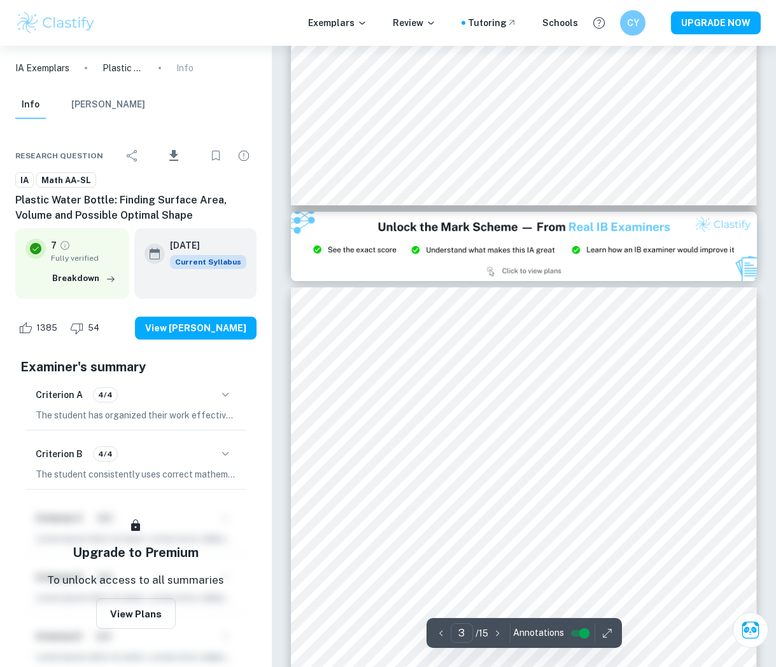
scroll to position [1281, 0]
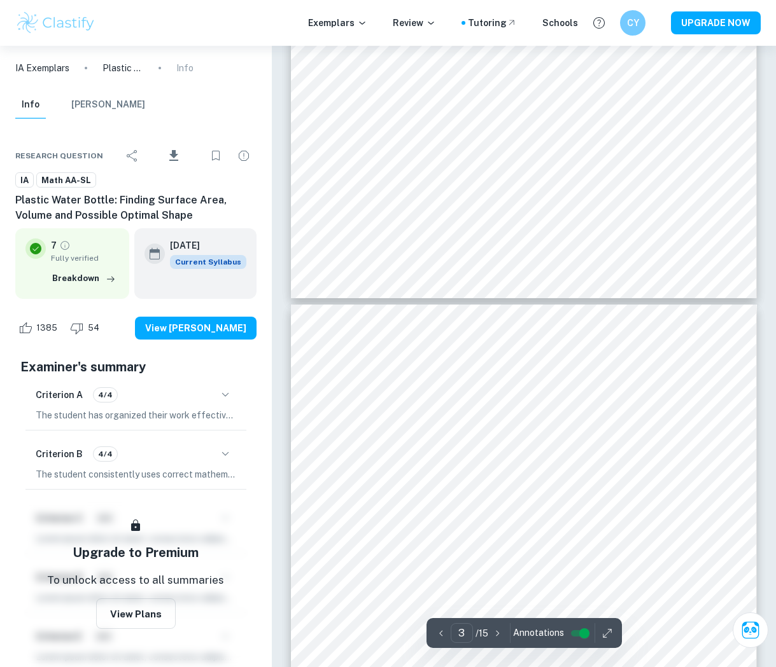
type input "4"
